Goal: Task Accomplishment & Management: Complete application form

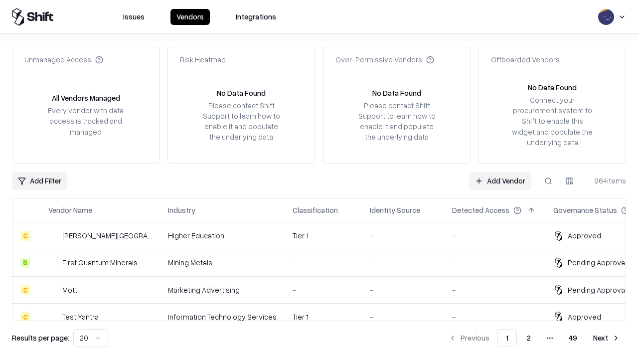
click at [500, 180] on link "Add Vendor" at bounding box center [500, 181] width 62 height 18
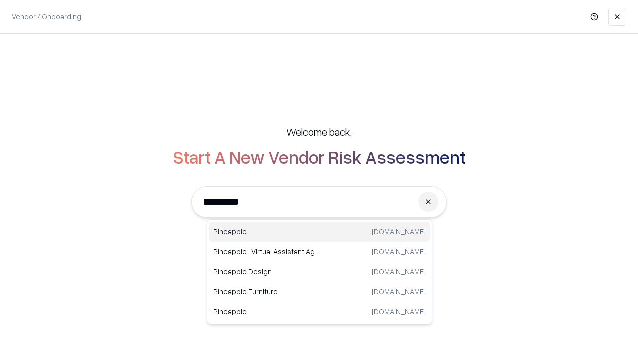
click at [319, 232] on div "Pineapple [DOMAIN_NAME]" at bounding box center [319, 232] width 220 height 20
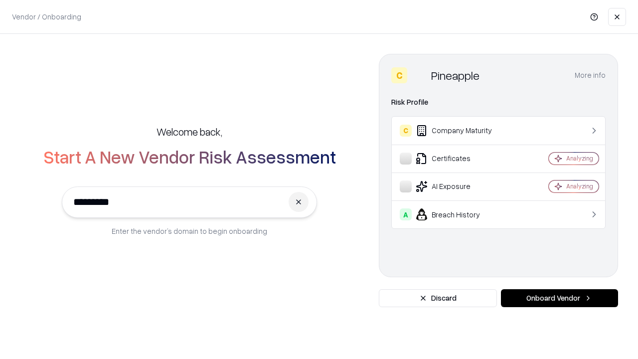
type input "*********"
click at [559, 298] on button "Onboard Vendor" at bounding box center [559, 298] width 117 height 18
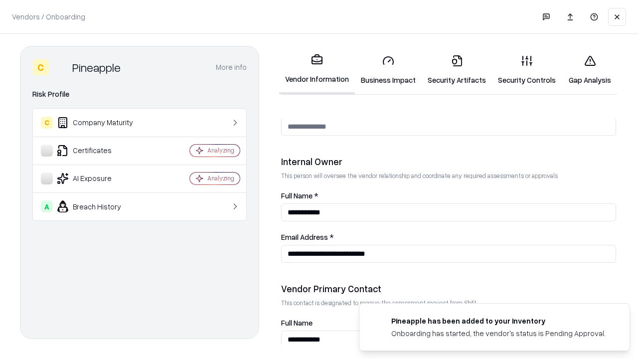
scroll to position [516, 0]
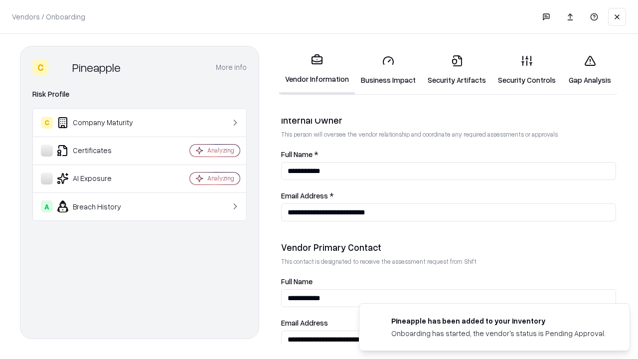
click at [388, 70] on link "Business Impact" at bounding box center [388, 70] width 67 height 46
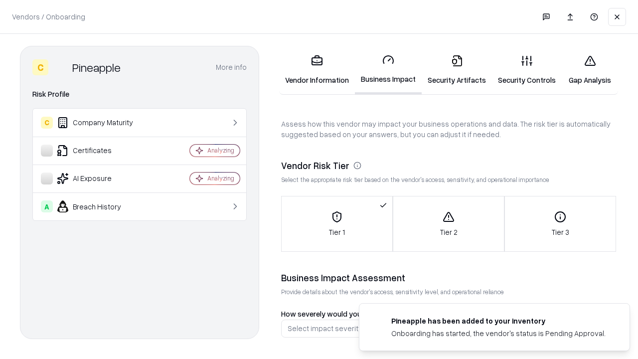
click at [589, 70] on link "Gap Analysis" at bounding box center [589, 70] width 56 height 46
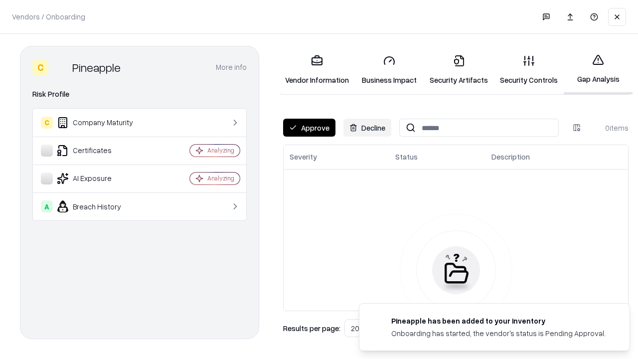
click at [309, 128] on button "Approve" at bounding box center [309, 128] width 52 height 18
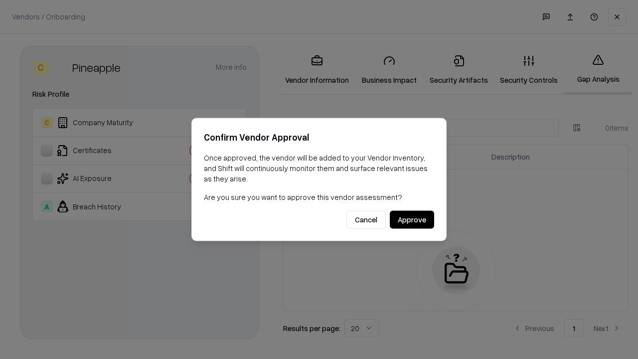
click at [411, 219] on button "Approve" at bounding box center [412, 220] width 44 height 18
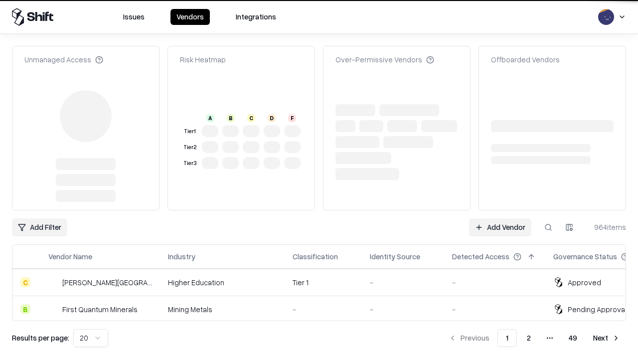
type input "*********"
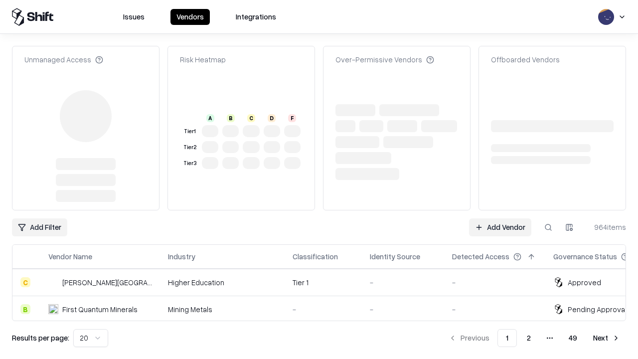
click at [500, 218] on link "Add Vendor" at bounding box center [500, 227] width 62 height 18
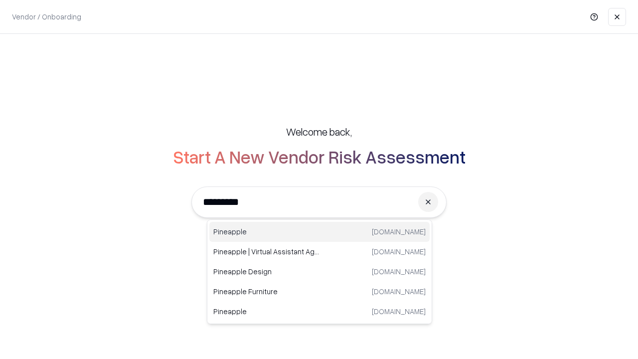
click at [319, 232] on div "Pineapple [DOMAIN_NAME]" at bounding box center [319, 232] width 220 height 20
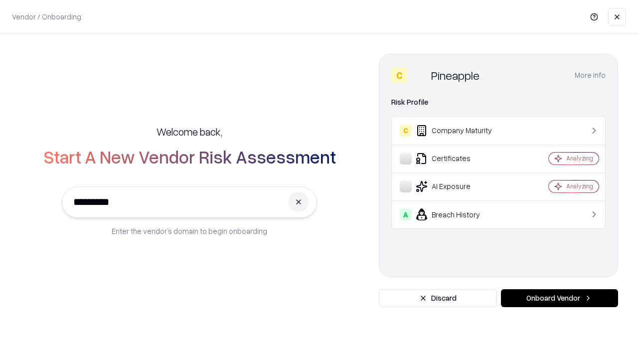
type input "*********"
click at [559, 298] on button "Onboard Vendor" at bounding box center [559, 298] width 117 height 18
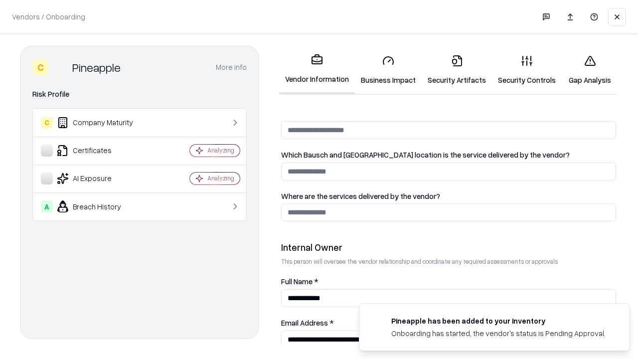
scroll to position [516, 0]
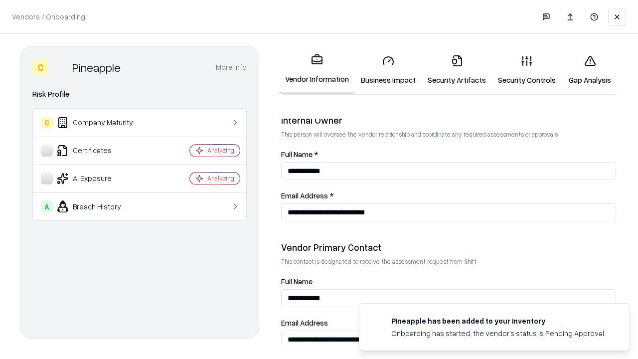
click at [589, 70] on link "Gap Analysis" at bounding box center [589, 70] width 56 height 46
